Goal: Find specific page/section: Find specific page/section

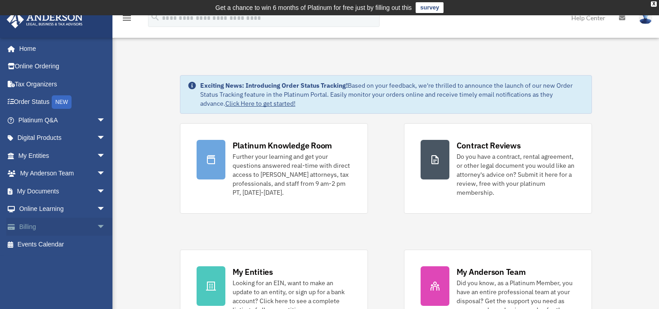
click at [33, 227] on link "Billing arrow_drop_down" at bounding box center [62, 227] width 113 height 18
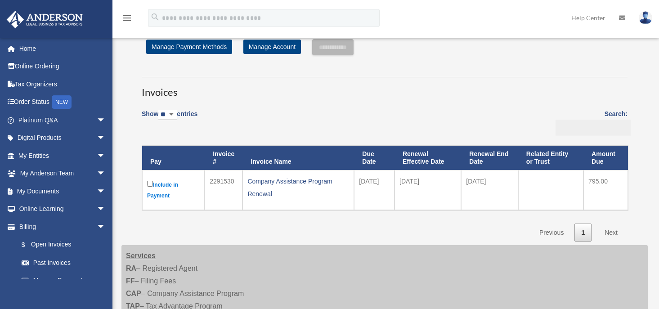
scroll to position [45, 0]
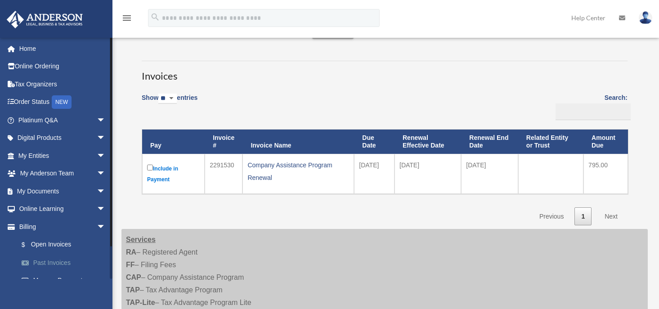
click at [58, 263] on link "Past Invoices" at bounding box center [66, 263] width 107 height 18
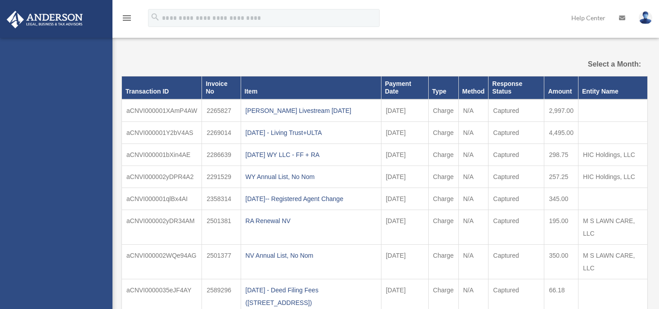
select select
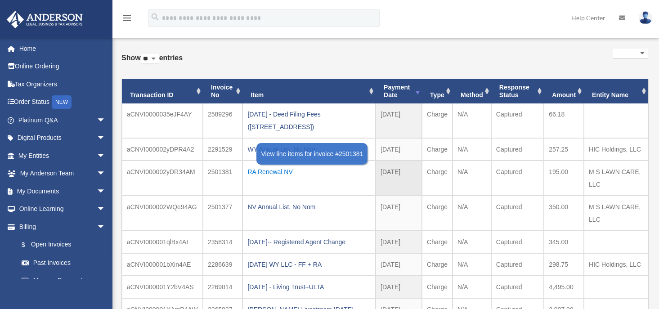
scroll to position [90, 0]
